Goal: Task Accomplishment & Management: Manage account settings

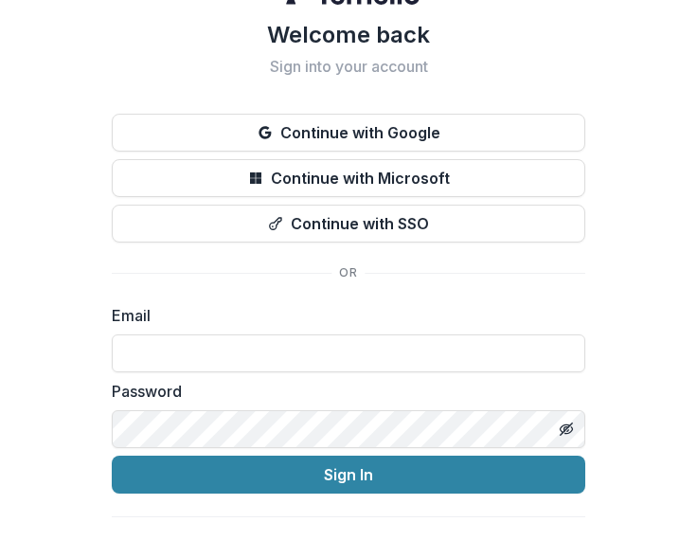
scroll to position [75, 0]
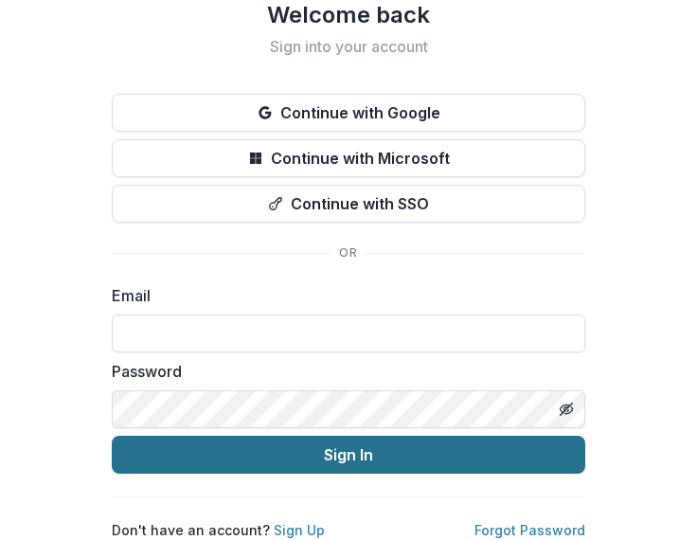
type input "**********"
click at [371, 435] on button "Sign In" at bounding box center [348, 454] width 473 height 38
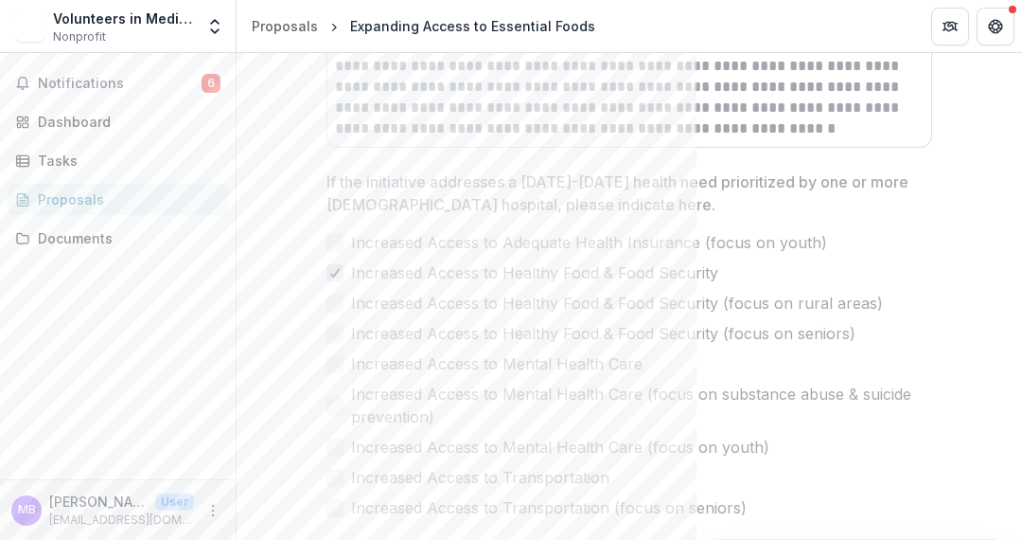
scroll to position [1041, 0]
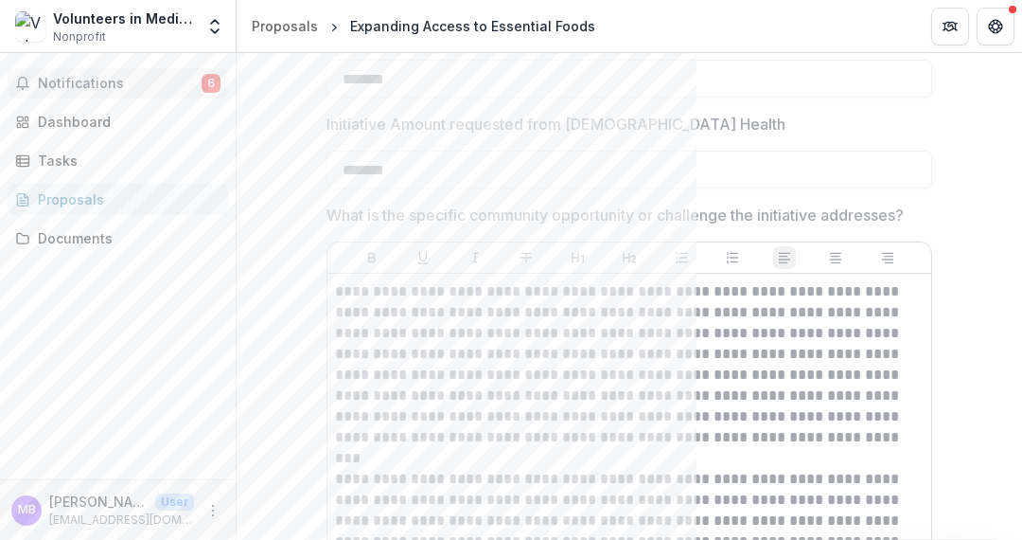
click at [61, 82] on span "Notifications" at bounding box center [120, 84] width 164 height 16
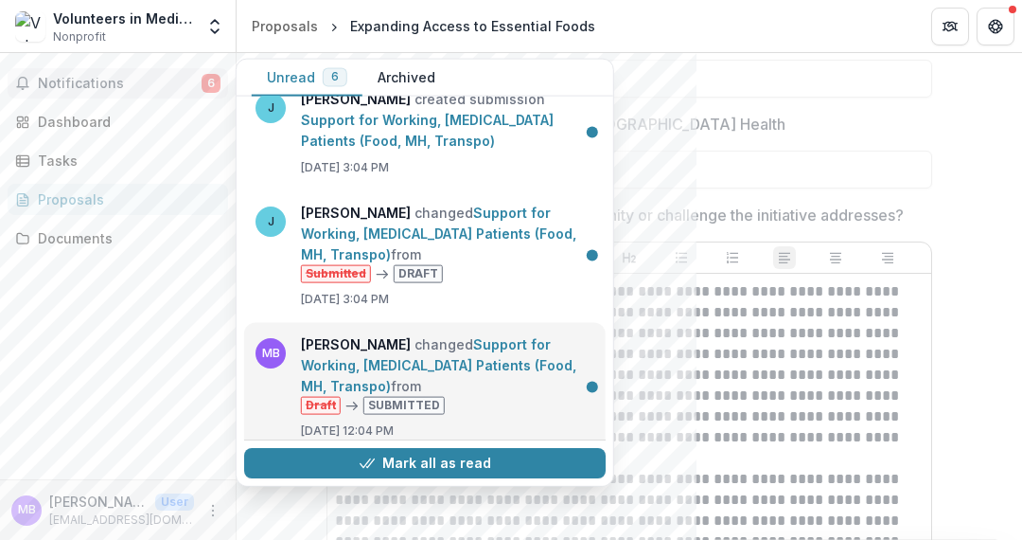
scroll to position [390, 0]
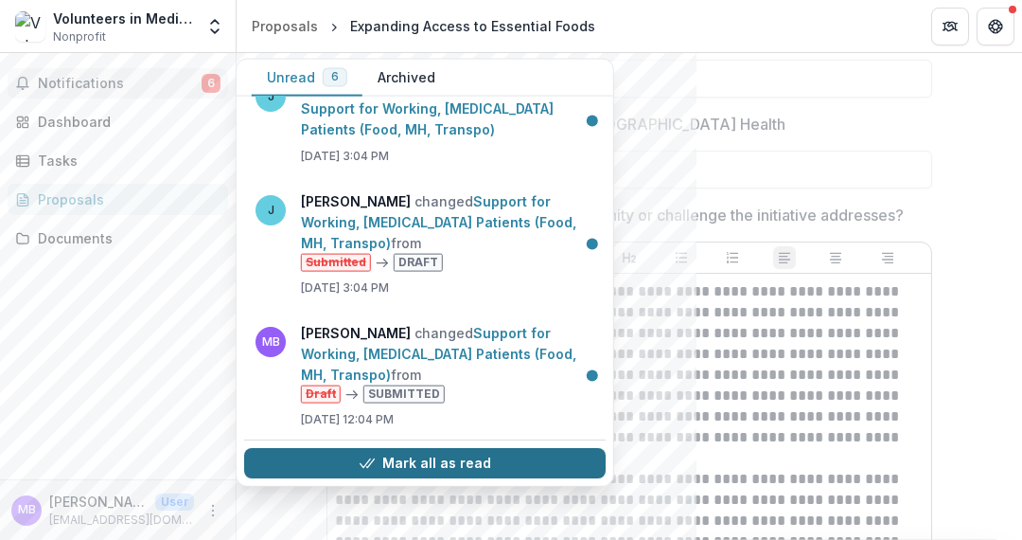
click at [469, 461] on button "Mark all as read" at bounding box center [425, 463] width 362 height 30
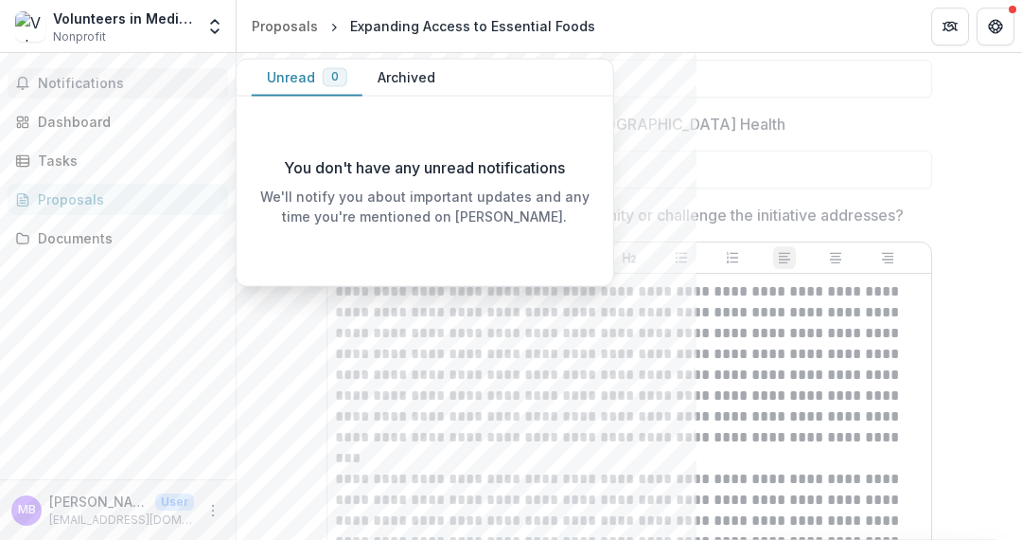
scroll to position [0, 0]
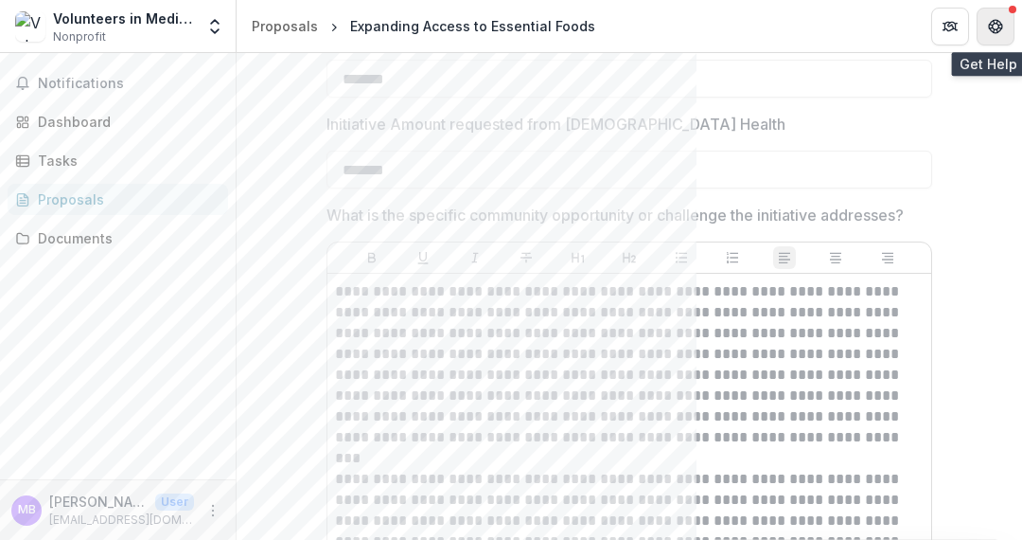
click at [696, 25] on icon "Get Help" at bounding box center [1001, 26] width 4 height 5
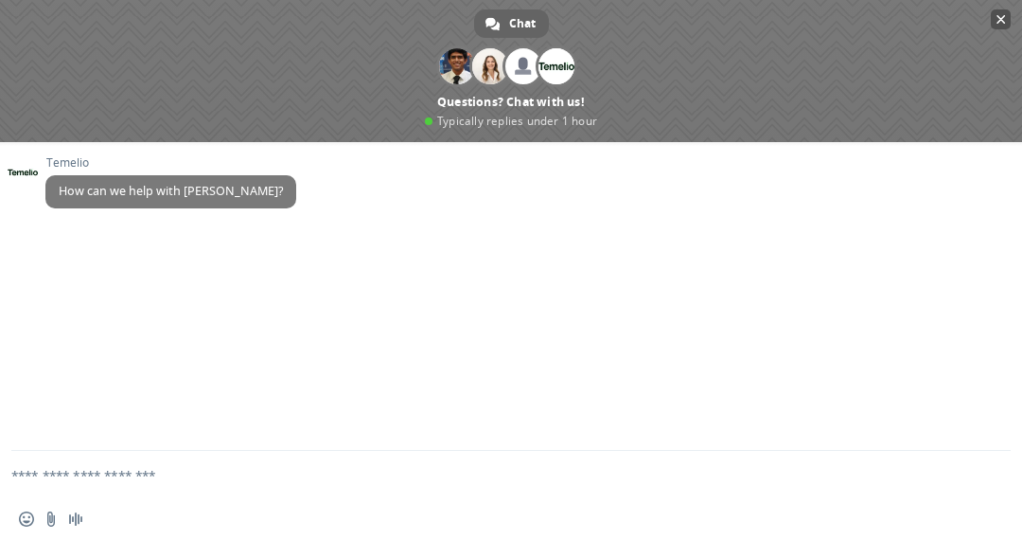
click at [696, 17] on span "Close chat" at bounding box center [1001, 19] width 9 height 12
